Goal: Information Seeking & Learning: Learn about a topic

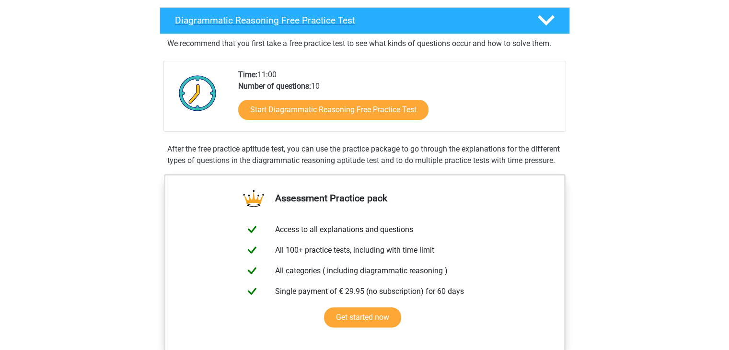
scroll to position [192, 0]
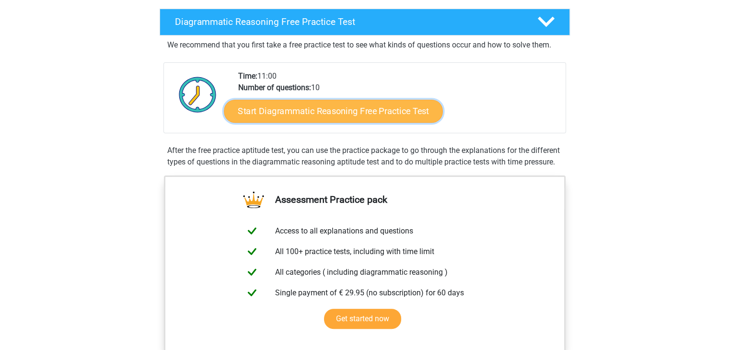
click at [380, 122] on link "Start Diagrammatic Reasoning Free Practice Test" at bounding box center [333, 110] width 219 height 23
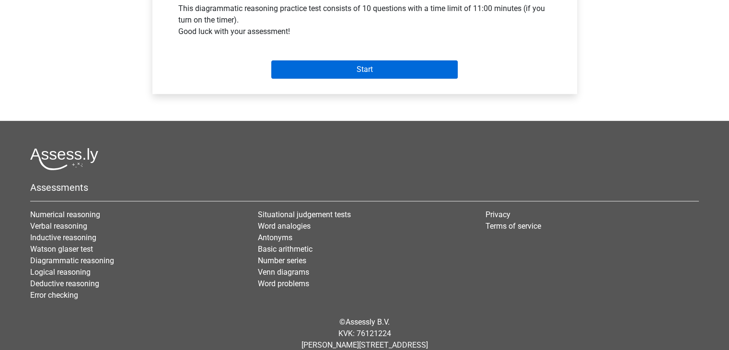
scroll to position [1290, 0]
click at [385, 79] on input "Start" at bounding box center [364, 69] width 186 height 18
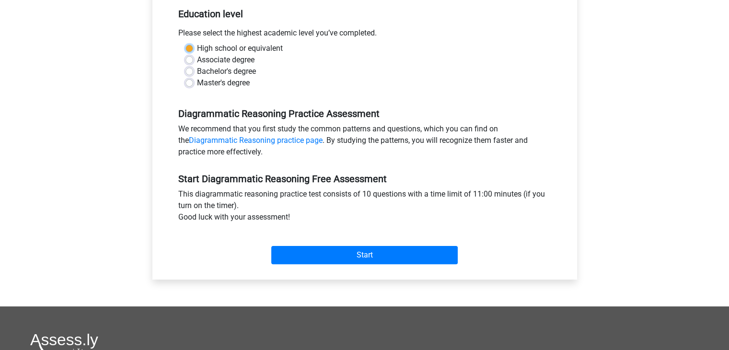
scroll to position [196, 0]
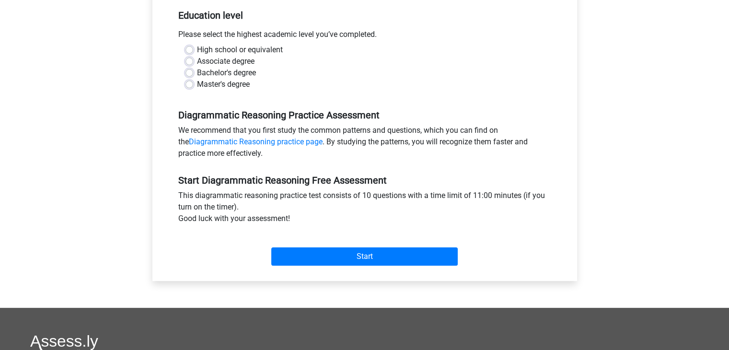
click at [378, 98] on div "High school or equivalent Associate degree Bachelor's degree Master's degree" at bounding box center [364, 71] width 387 height 54
click at [200, 79] on label "Bachelor's degree" at bounding box center [226, 73] width 59 height 12
click at [193, 77] on input "Bachelor's degree" at bounding box center [189, 72] width 8 height 10
radio input "true"
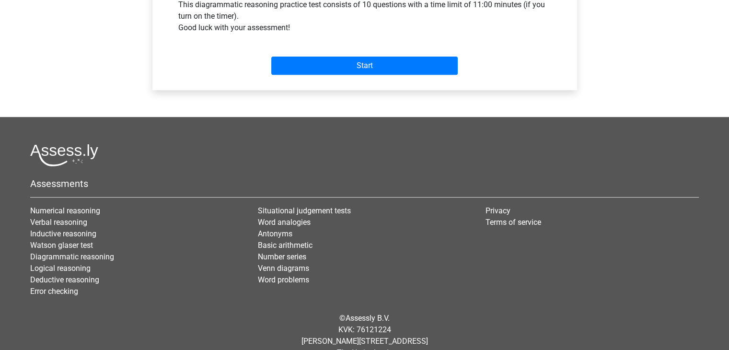
scroll to position [388, 0]
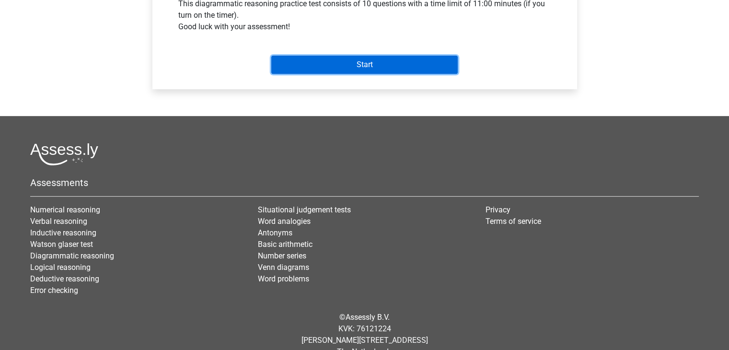
click at [389, 74] on input "Start" at bounding box center [364, 65] width 186 height 18
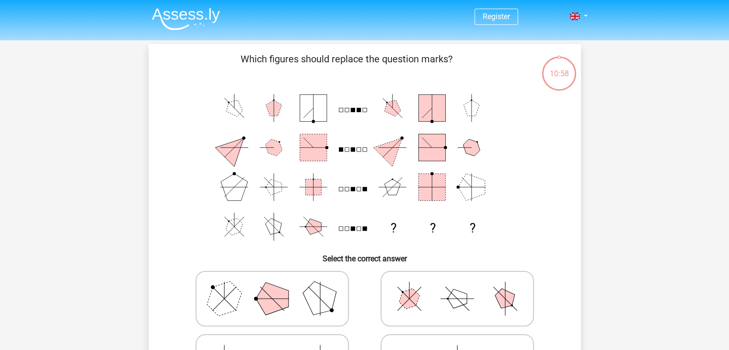
scroll to position [1290, 0]
click at [557, 80] on div "10:58" at bounding box center [559, 68] width 36 height 24
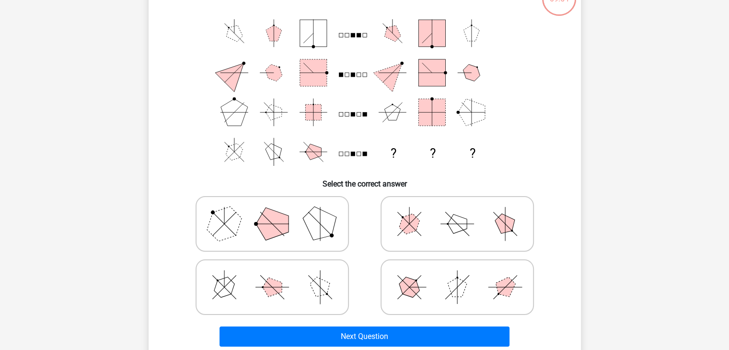
scroll to position [96, 0]
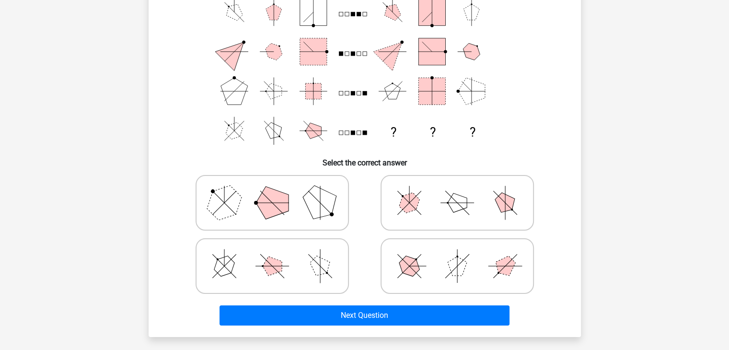
click at [391, 218] on icon at bounding box center [457, 203] width 144 height 48
click at [457, 191] on input "radio" at bounding box center [460, 187] width 6 height 6
radio input "true"
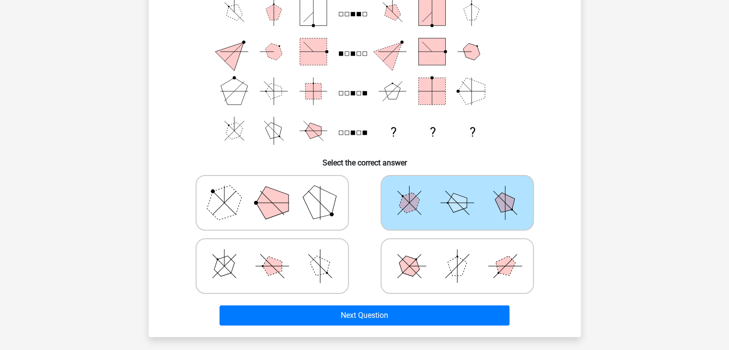
scroll to position [192, 0]
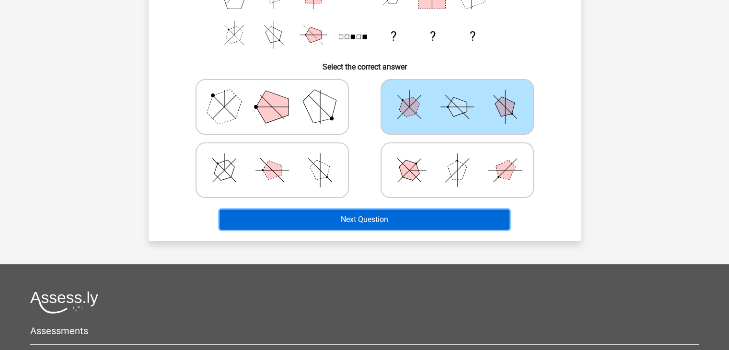
click at [382, 230] on button "Next Question" at bounding box center [364, 219] width 290 height 20
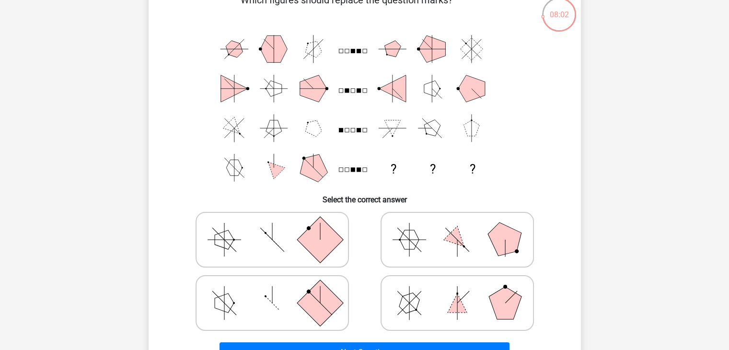
scroll to position [96, 0]
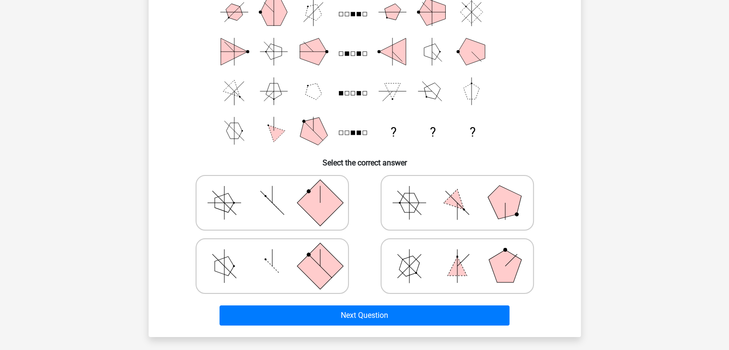
click at [300, 265] on icon at bounding box center [272, 266] width 144 height 48
click at [278, 254] on input "radio" at bounding box center [275, 251] width 6 height 6
radio input "true"
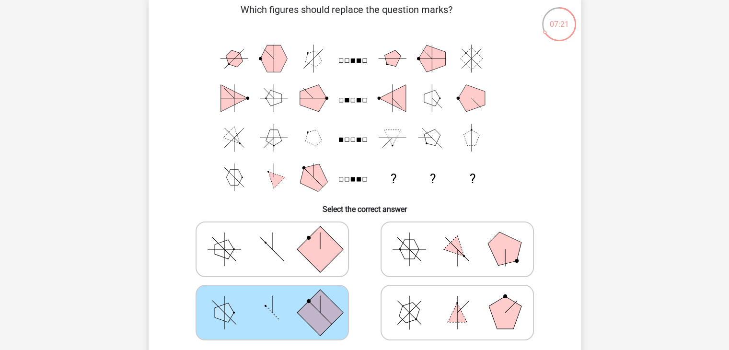
scroll to position [240, 0]
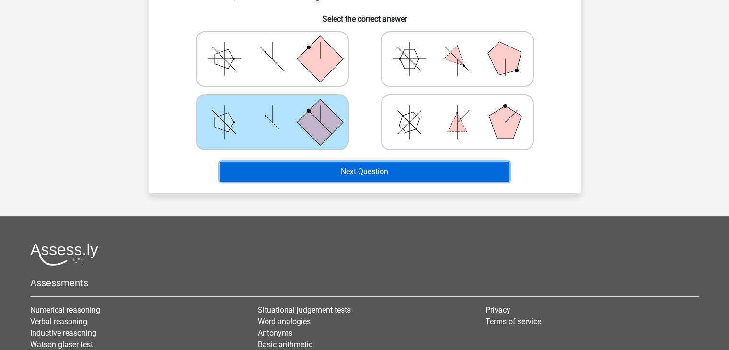
click at [378, 182] on button "Next Question" at bounding box center [364, 171] width 290 height 20
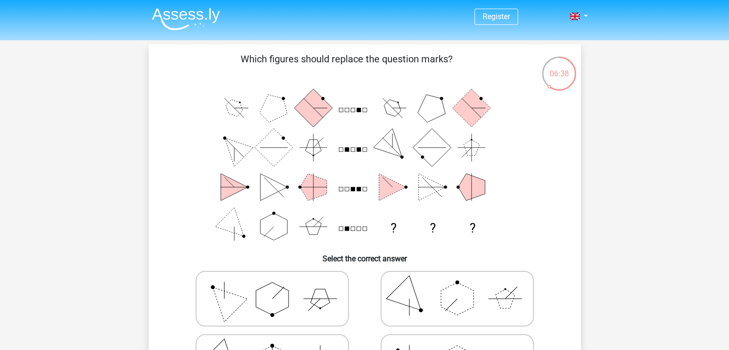
scroll to position [144, 0]
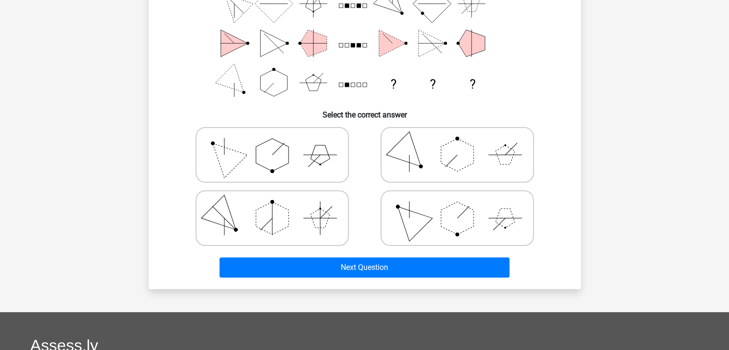
click at [410, 221] on icon at bounding box center [457, 218] width 144 height 48
click at [457, 206] on input "radio" at bounding box center [460, 203] width 6 height 6
radio input "true"
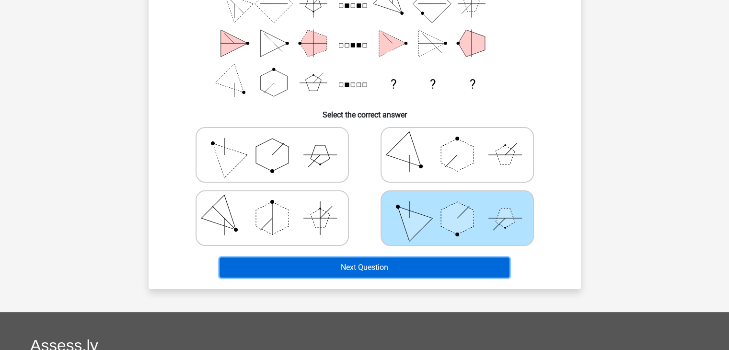
click at [413, 277] on button "Next Question" at bounding box center [364, 267] width 290 height 20
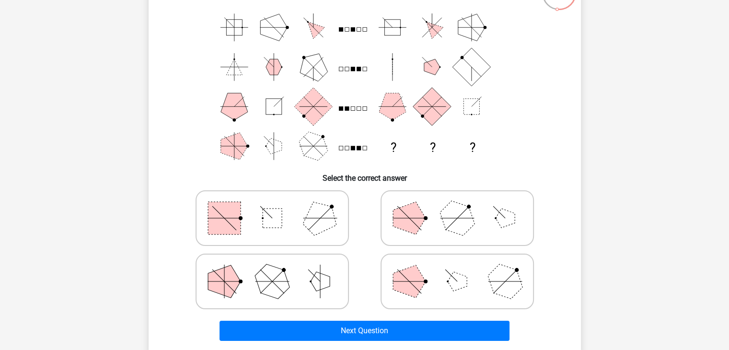
scroll to position [1290, 0]
click at [251, 282] on icon at bounding box center [272, 281] width 144 height 48
click at [272, 269] on input "radio" at bounding box center [275, 266] width 6 height 6
radio input "true"
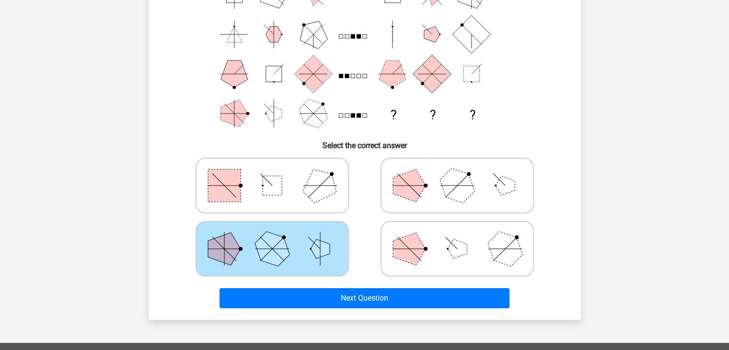
scroll to position [176, 0]
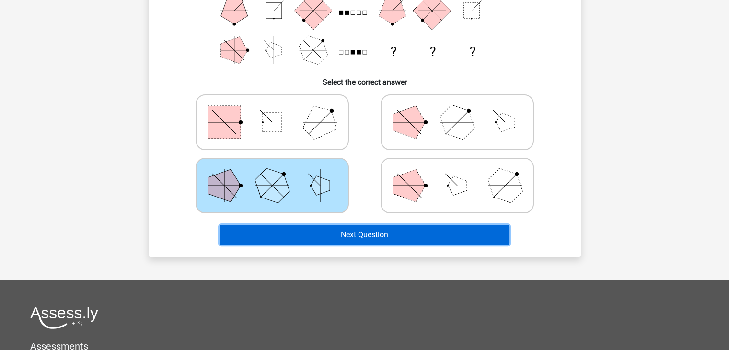
click at [366, 245] on button "Next Question" at bounding box center [364, 235] width 290 height 20
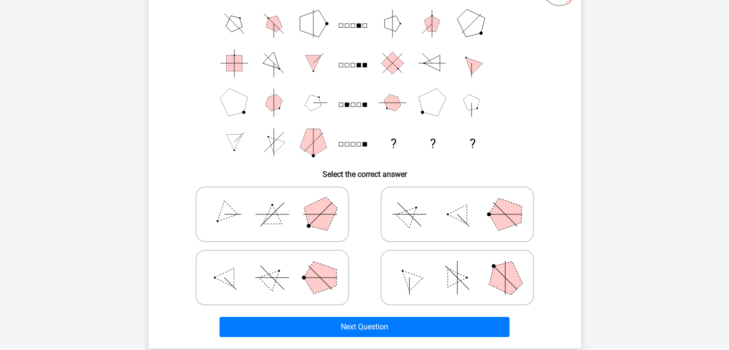
scroll to position [95, 0]
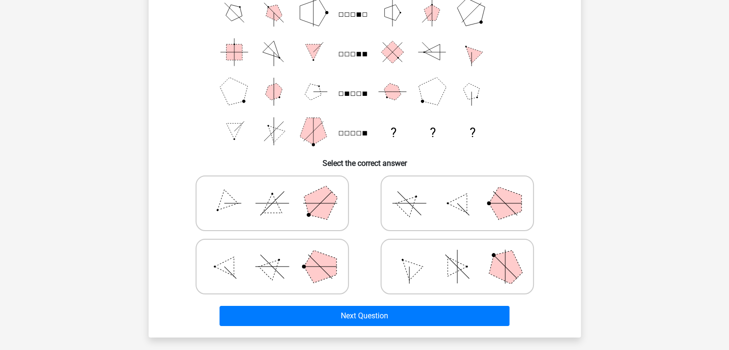
click at [438, 198] on icon at bounding box center [457, 203] width 144 height 48
click at [457, 191] on input "radio" at bounding box center [460, 188] width 6 height 6
radio input "true"
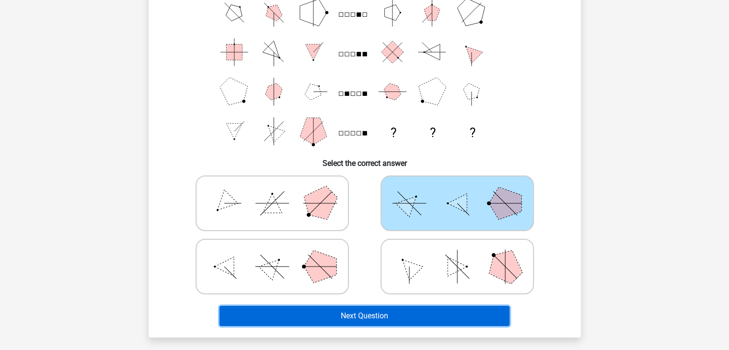
click at [399, 326] on button "Next Question" at bounding box center [364, 316] width 290 height 20
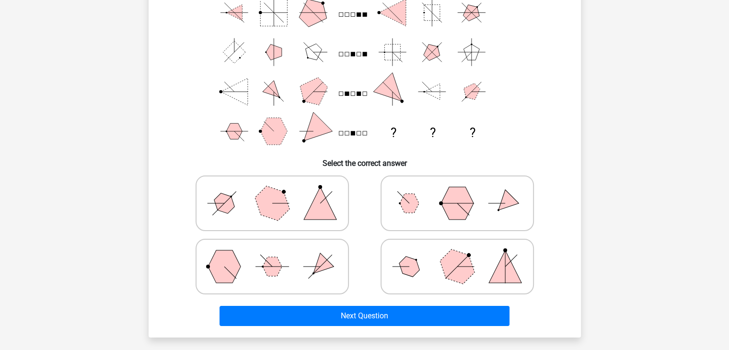
click at [258, 205] on icon at bounding box center [272, 203] width 144 height 48
click at [272, 191] on input "radio" at bounding box center [275, 188] width 6 height 6
radio input "true"
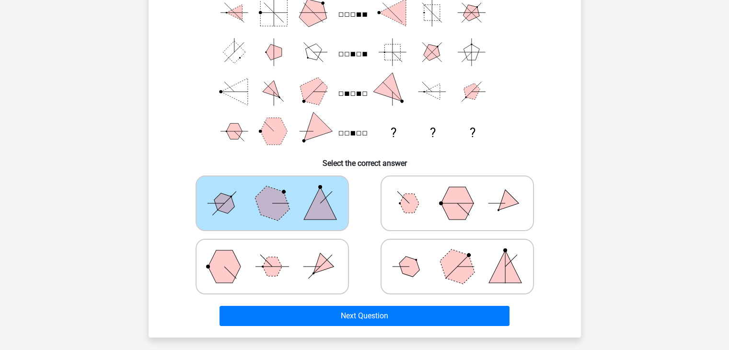
scroll to position [287, 0]
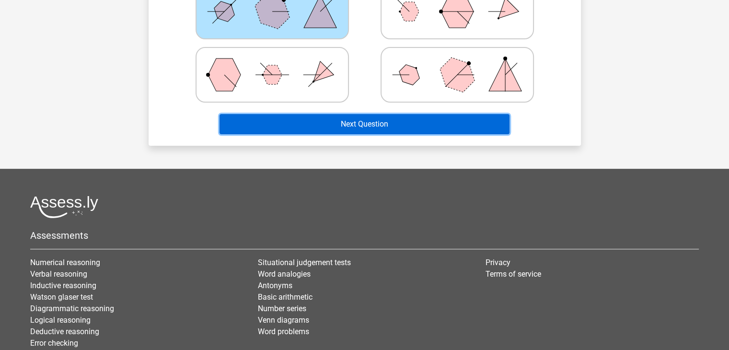
click at [410, 134] on button "Next Question" at bounding box center [364, 124] width 290 height 20
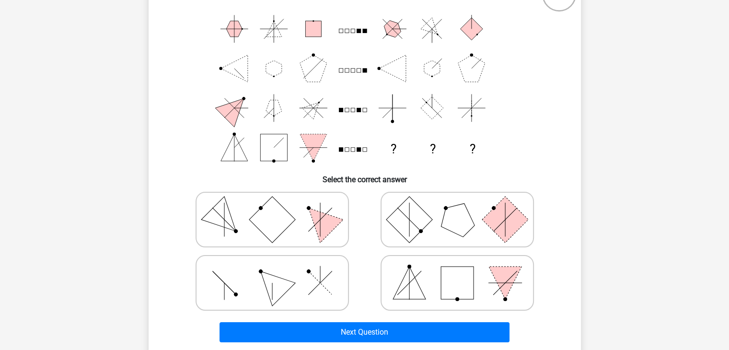
scroll to position [96, 0]
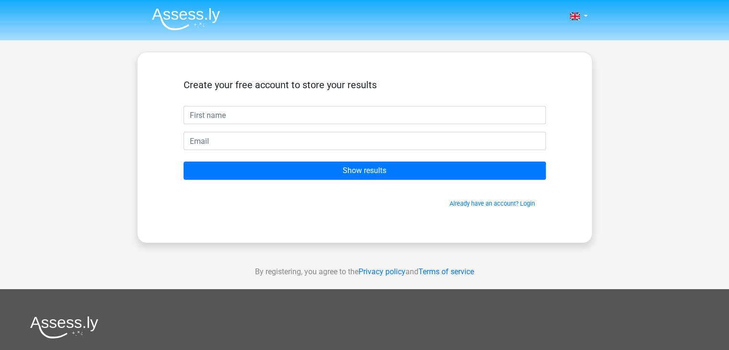
click at [362, 124] on input "text" at bounding box center [365, 115] width 362 height 18
type input "ธ"
type input "ะ"
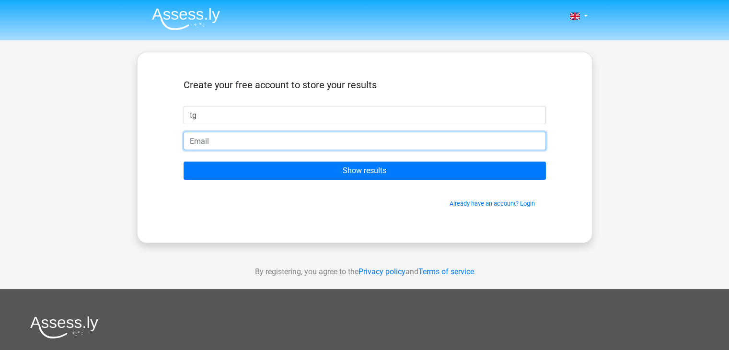
click at [285, 150] on input "email" at bounding box center [365, 141] width 362 height 18
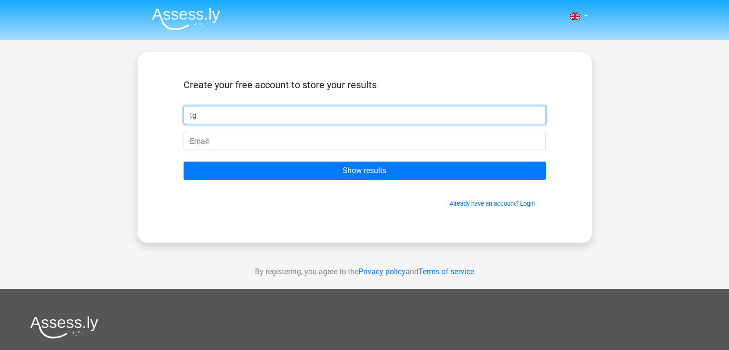
drag, startPoint x: 277, startPoint y: 135, endPoint x: 194, endPoint y: 138, distance: 83.4
click at [194, 124] on div "tg" at bounding box center [364, 115] width 377 height 18
type input "t"
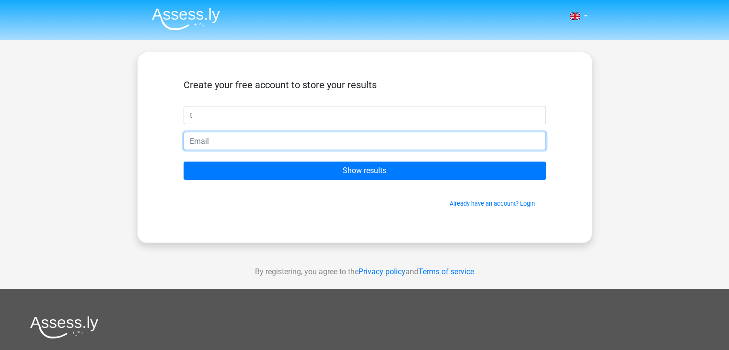
click at [283, 150] on input "email" at bounding box center [365, 141] width 362 height 18
type input "[EMAIL_ADDRESS][DOMAIN_NAME]"
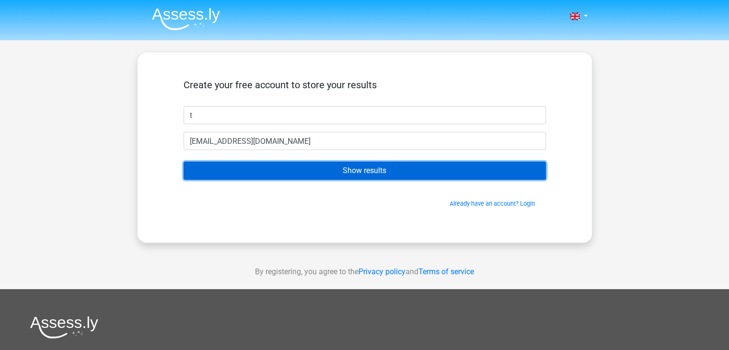
click at [302, 180] on input "Show results" at bounding box center [365, 170] width 362 height 18
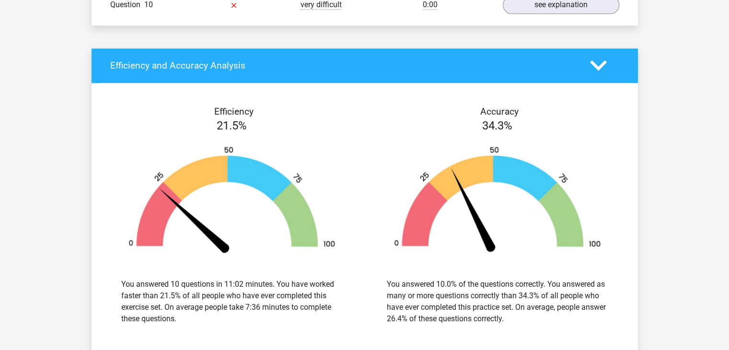
scroll to position [1054, 0]
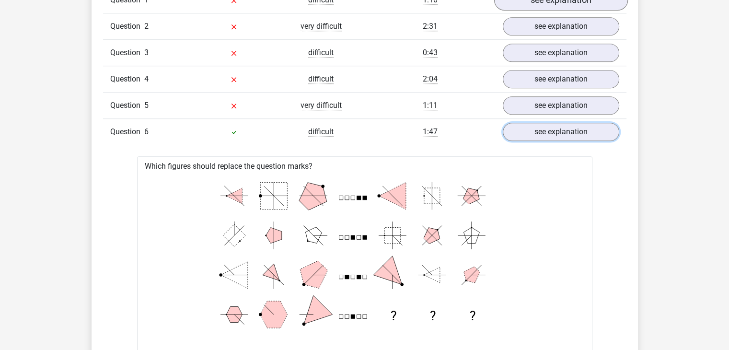
scroll to position [815, 0]
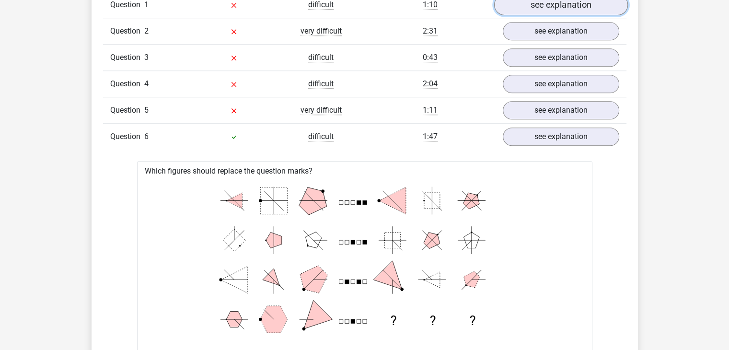
click at [530, 15] on link "see explanation" at bounding box center [561, 4] width 134 height 21
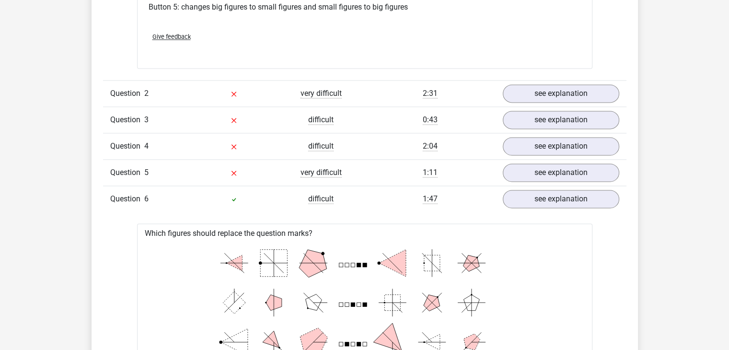
scroll to position [1438, 0]
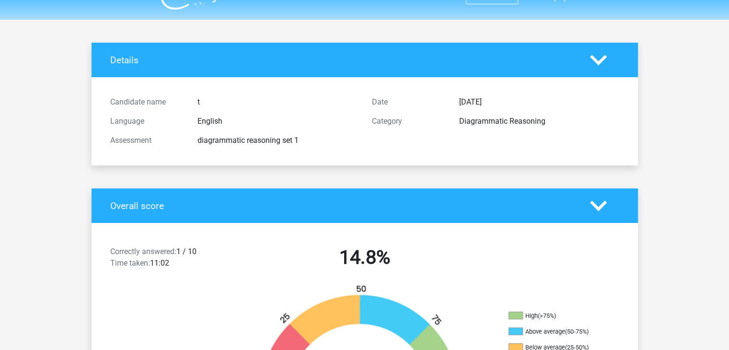
scroll to position [0, 0]
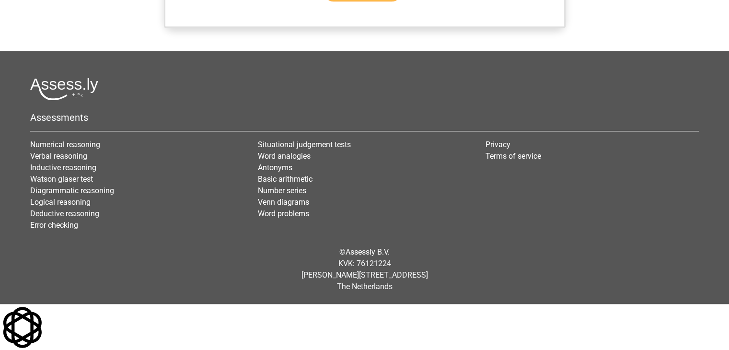
scroll to position [958, 0]
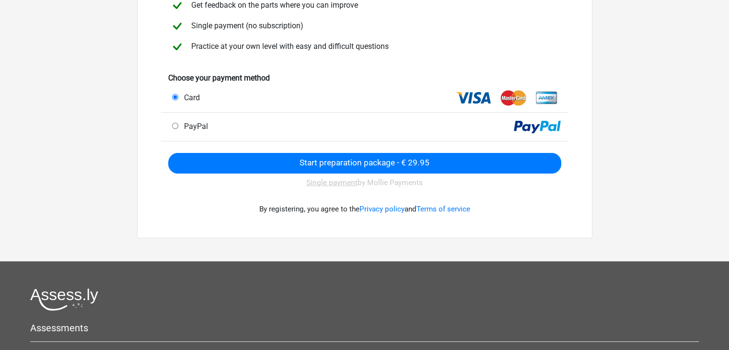
scroll to position [1290, 0]
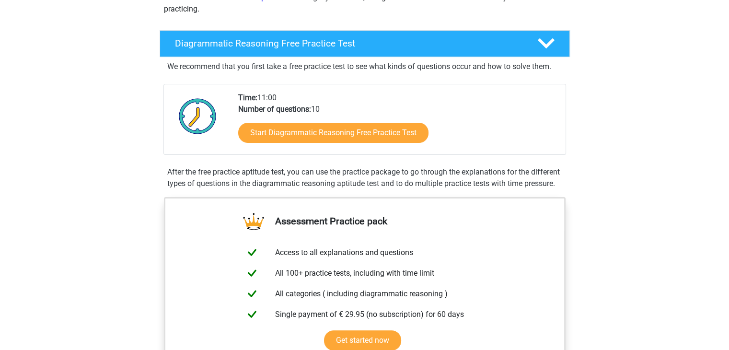
scroll to position [192, 0]
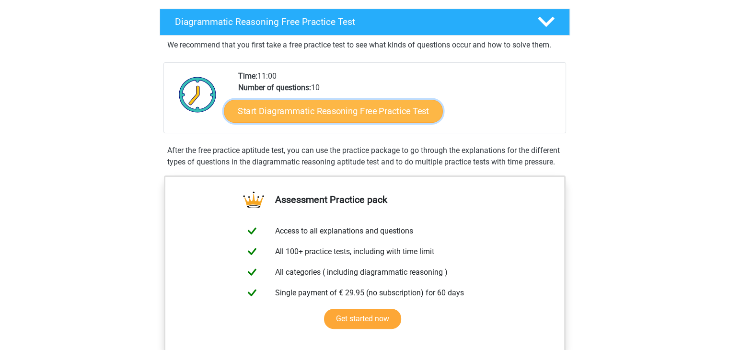
click at [352, 122] on link "Start Diagrammatic Reasoning Free Practice Test" at bounding box center [333, 110] width 219 height 23
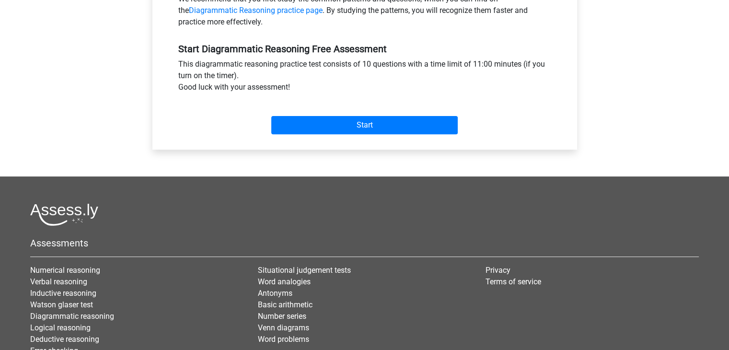
scroll to position [335, 0]
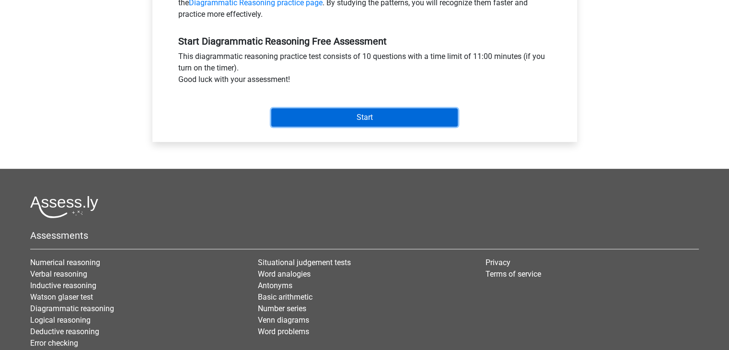
click at [372, 127] on input "Start" at bounding box center [364, 117] width 186 height 18
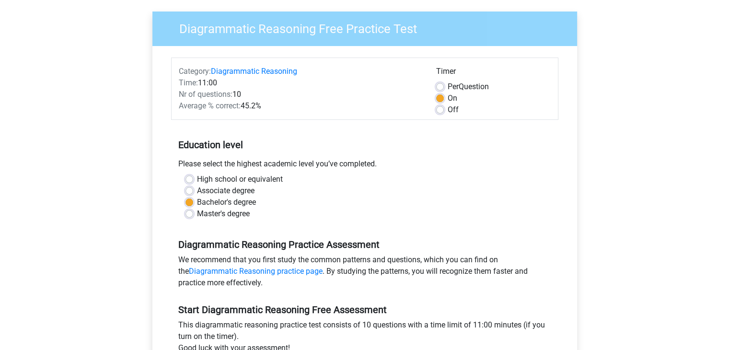
scroll to position [48, 0]
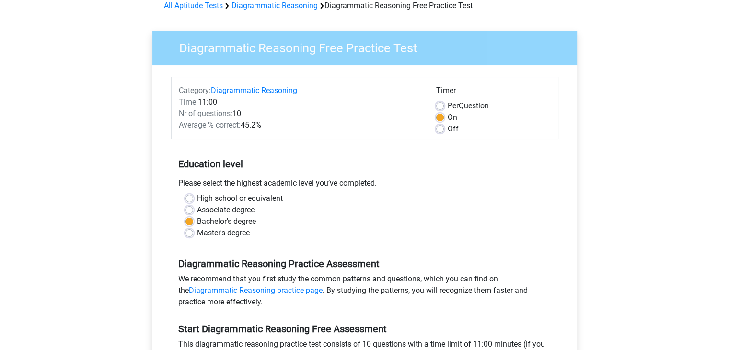
click at [448, 135] on label "Off" at bounding box center [453, 129] width 11 height 12
click at [441, 133] on input "Off" at bounding box center [440, 128] width 8 height 10
radio input "true"
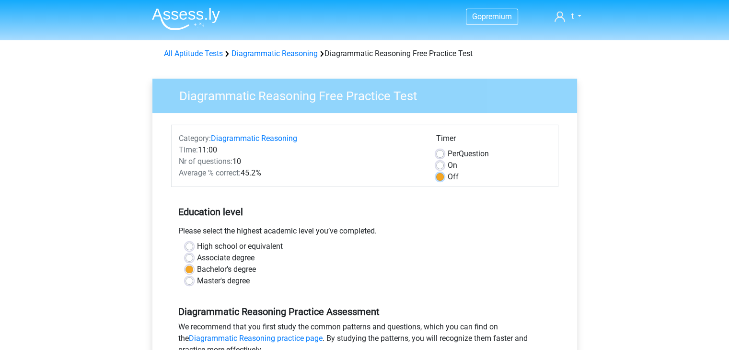
scroll to position [0, 0]
click at [223, 58] on link "All Aptitude Tests" at bounding box center [193, 53] width 59 height 9
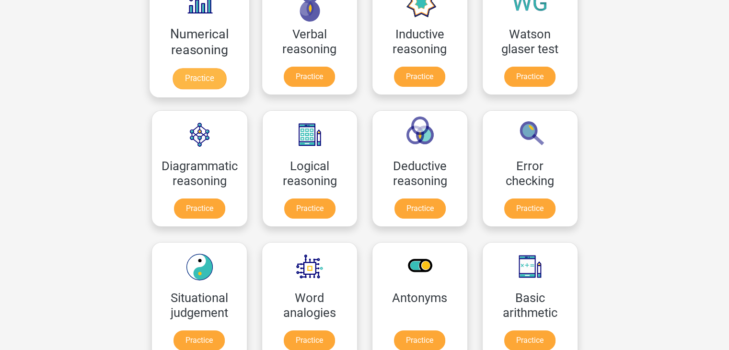
scroll to position [1290, 0]
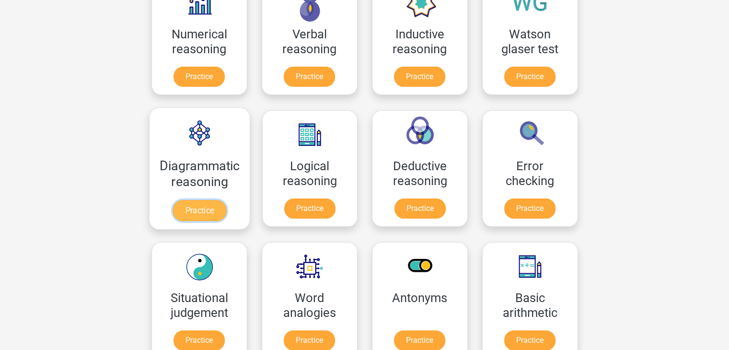
click at [215, 221] on link "Practice" at bounding box center [200, 210] width 54 height 21
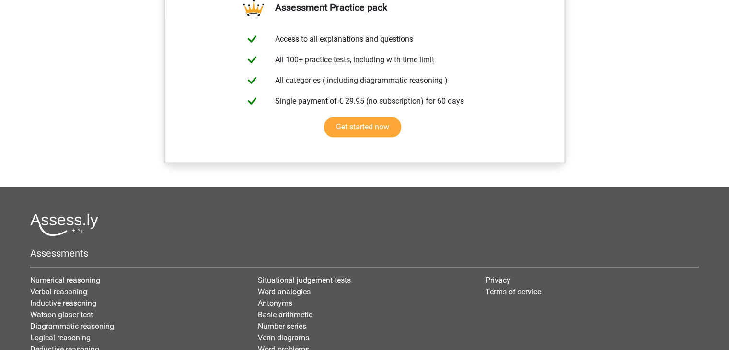
scroll to position [911, 0]
